Goal: Task Accomplishment & Management: Manage account settings

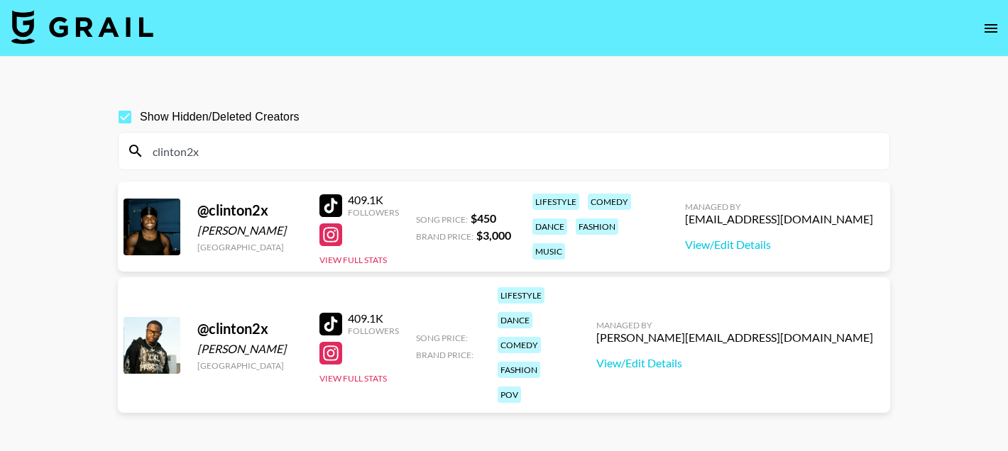
click at [248, 160] on input "clinton2x" at bounding box center [512, 151] width 737 height 23
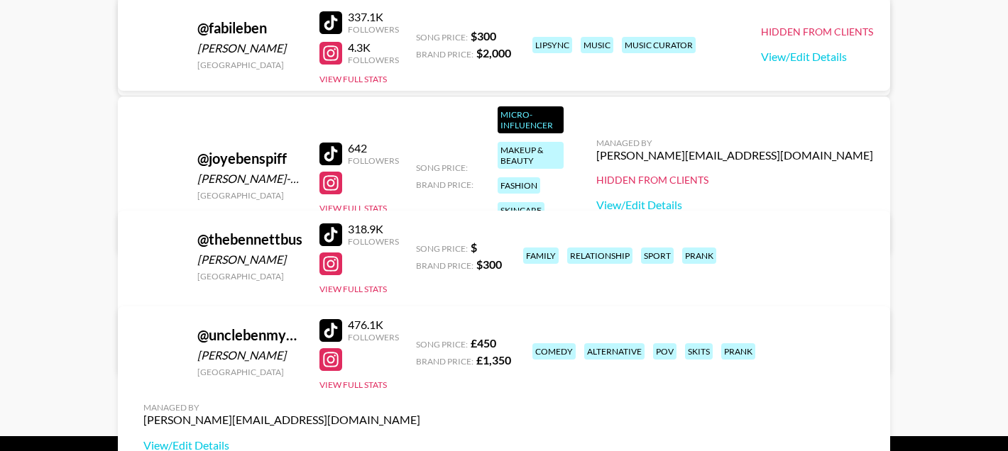
scroll to position [633, 0]
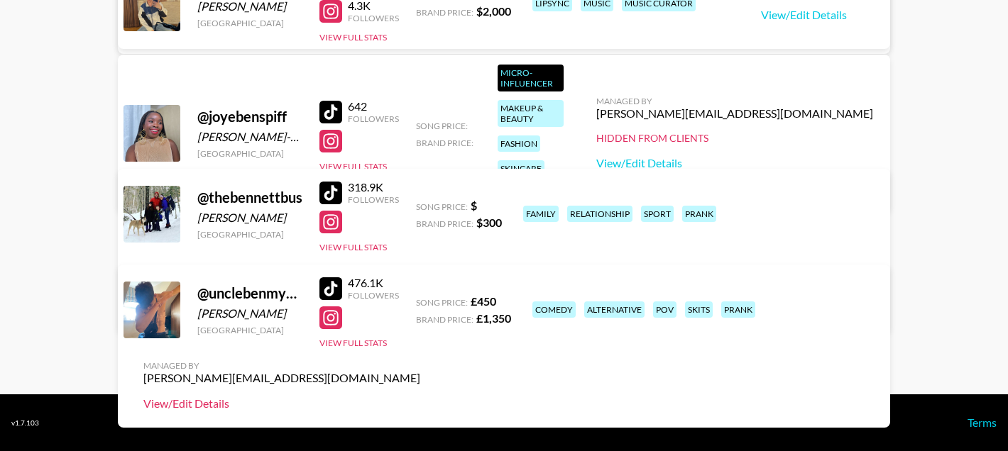
click at [420, 397] on link "View/Edit Details" at bounding box center [281, 404] width 277 height 14
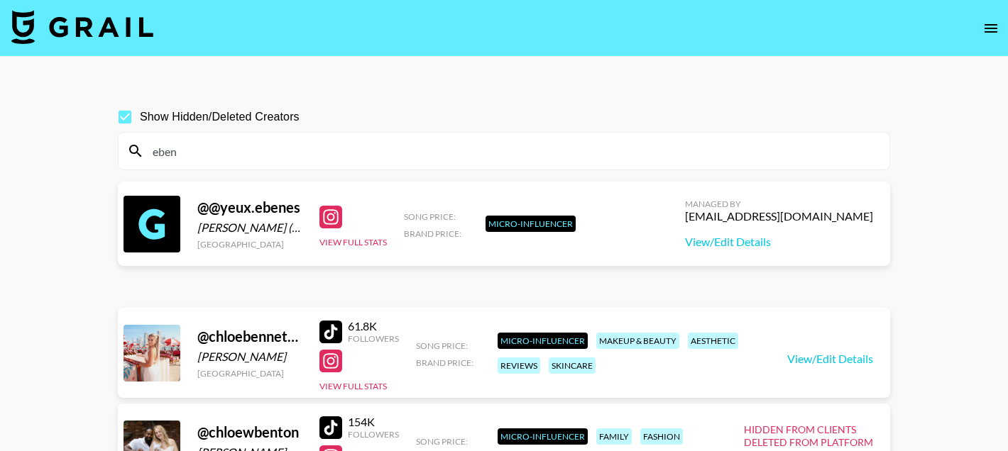
click at [200, 160] on input "eben" at bounding box center [512, 151] width 737 height 23
paste input "Evandagreat"
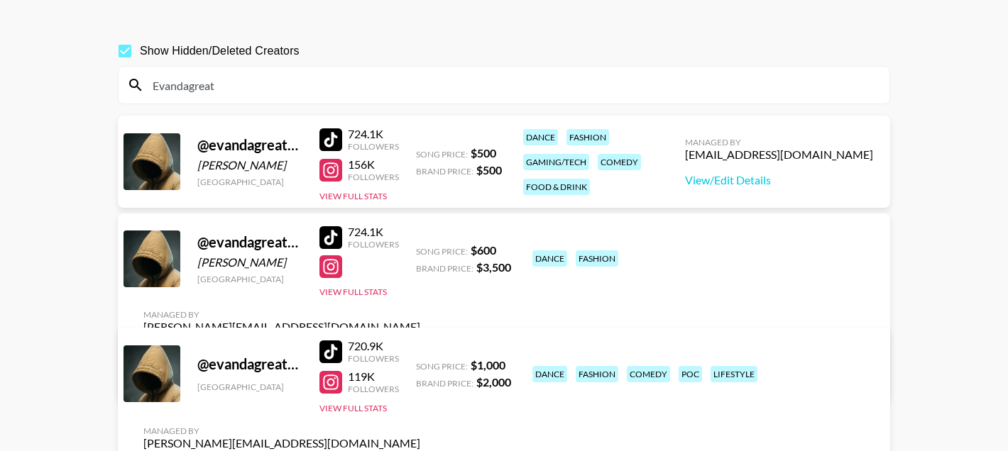
scroll to position [72, 0]
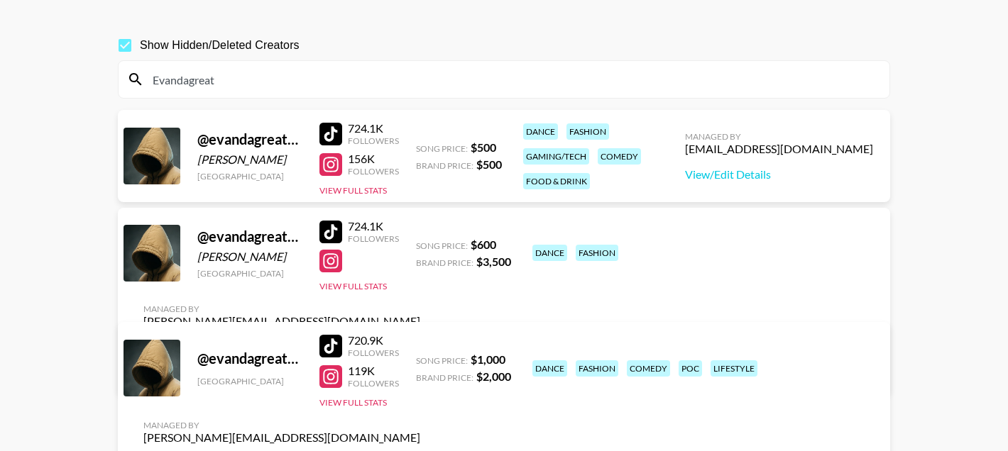
type input "Evandagreat"
click at [420, 364] on link "View/Edit Details" at bounding box center [281, 371] width 277 height 14
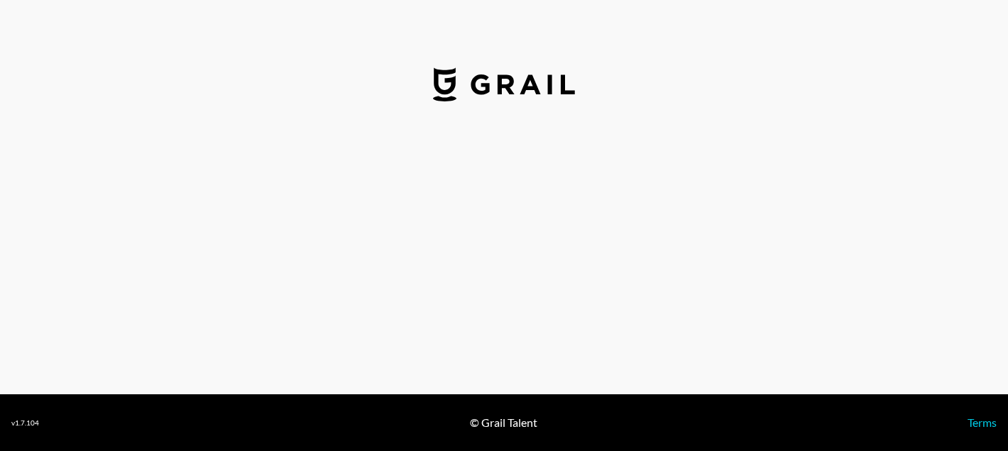
select select "GBP"
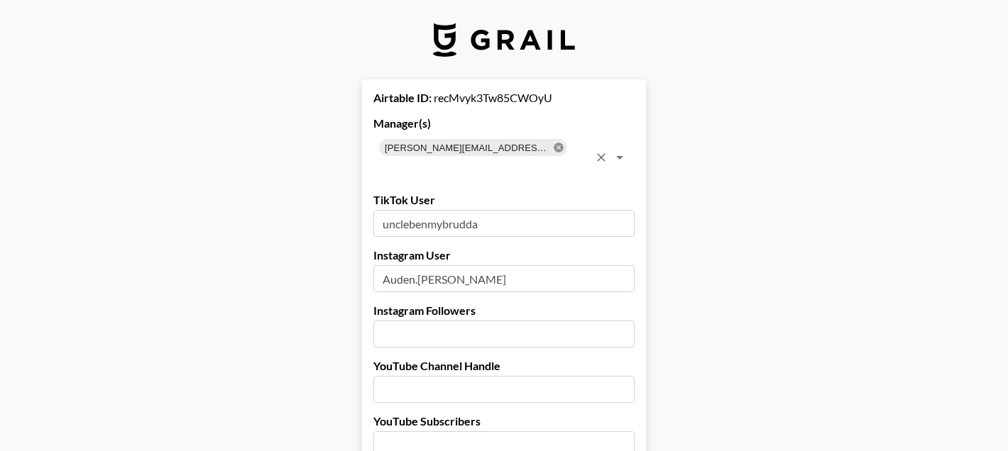
click at [553, 146] on icon at bounding box center [558, 147] width 11 height 11
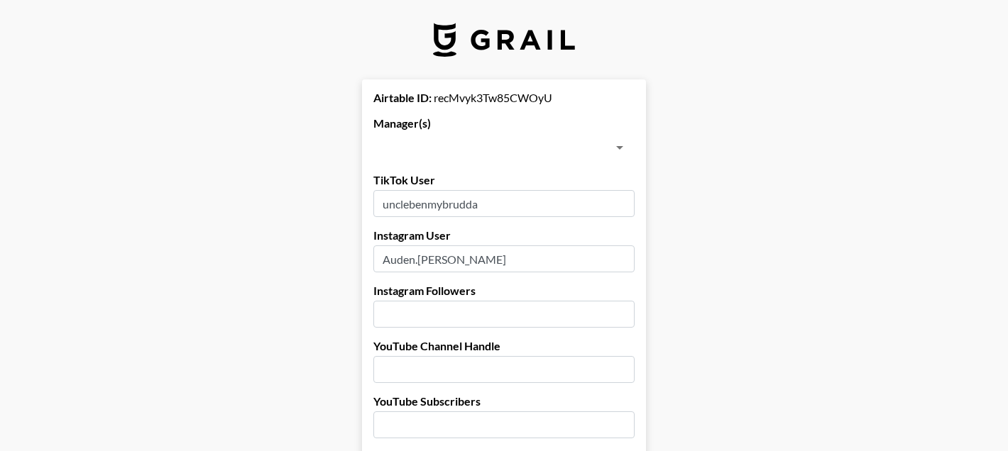
click at [469, 145] on input "text" at bounding box center [492, 148] width 229 height 20
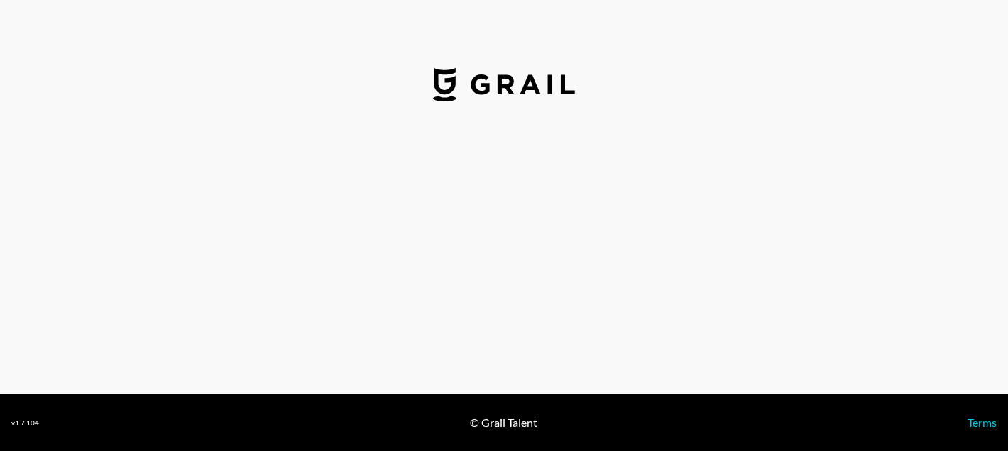
select select "USD"
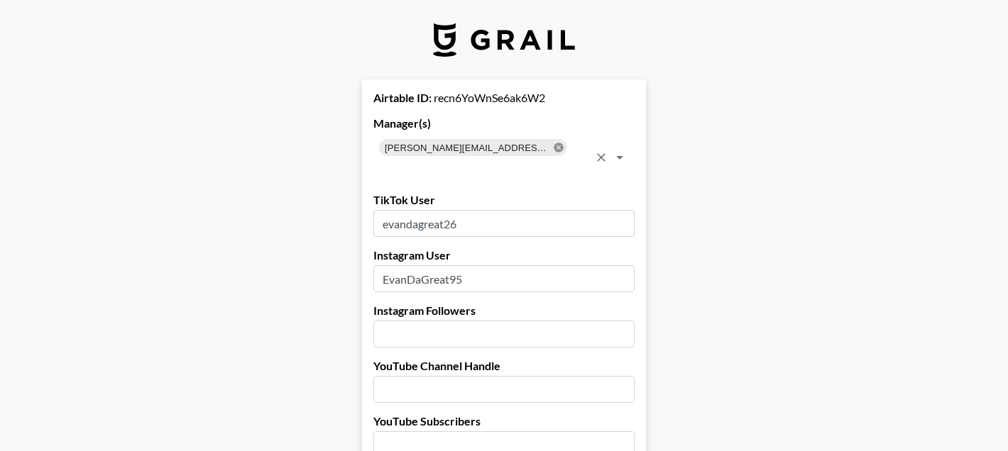
click at [554, 148] on icon at bounding box center [558, 147] width 9 height 9
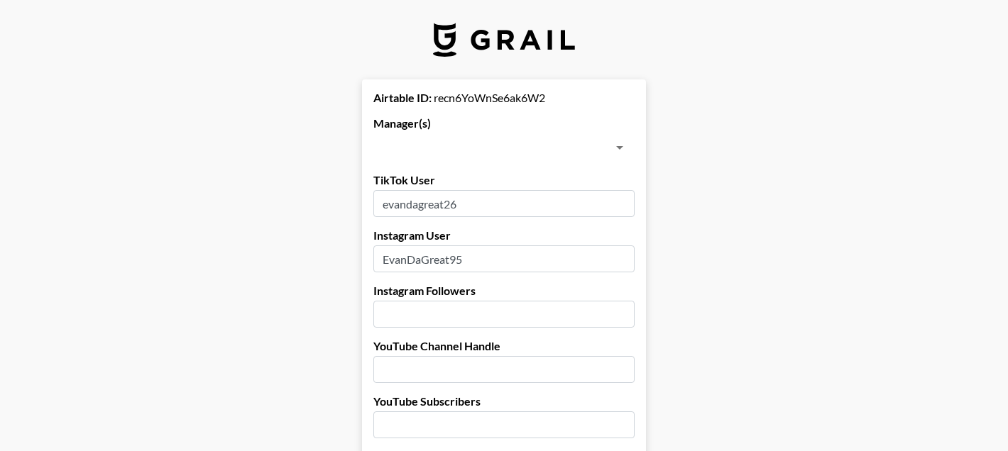
click at [481, 148] on input "text" at bounding box center [492, 148] width 229 height 20
type input "ebe"
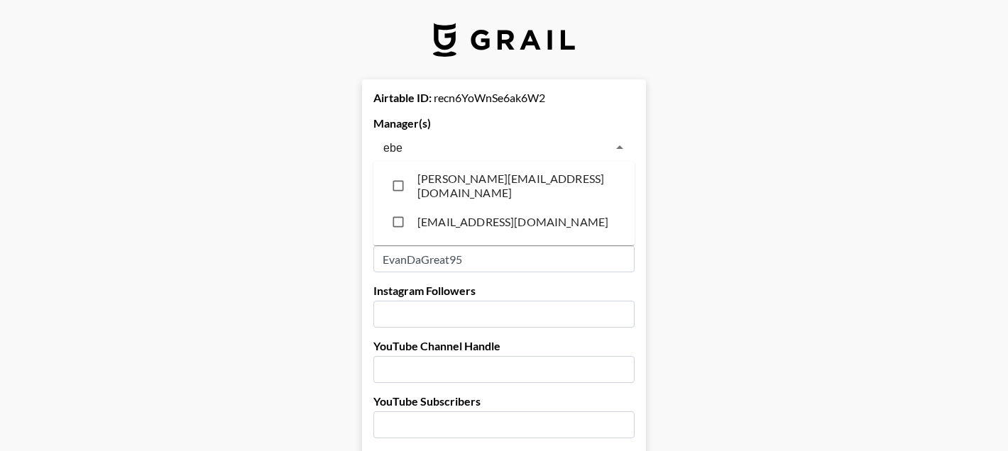
click at [456, 216] on li "[EMAIL_ADDRESS][DOMAIN_NAME]" at bounding box center [503, 221] width 261 height 35
checkbox input "true"
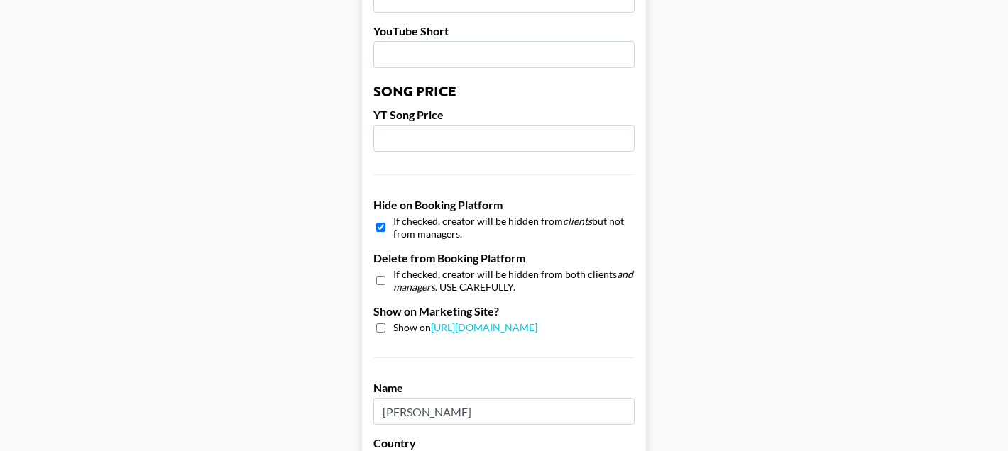
click at [379, 217] on input "checkbox" at bounding box center [380, 227] width 9 height 21
checkbox input "false"
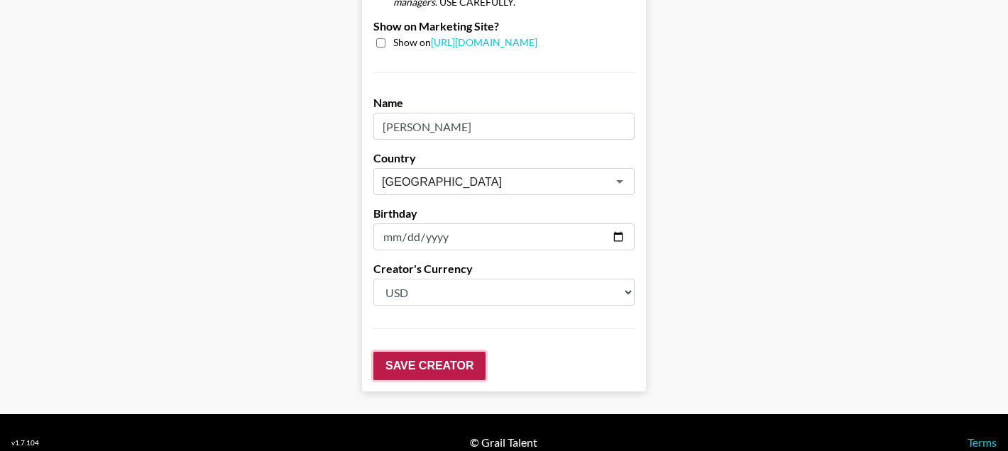
click at [464, 353] on input "Save Creator" at bounding box center [429, 366] width 112 height 28
